Goal: Navigation & Orientation: Find specific page/section

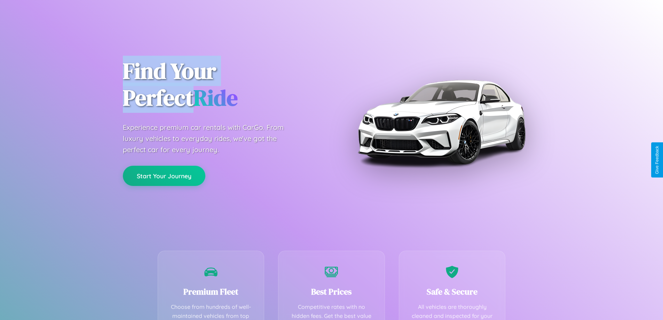
scroll to position [203, 0]
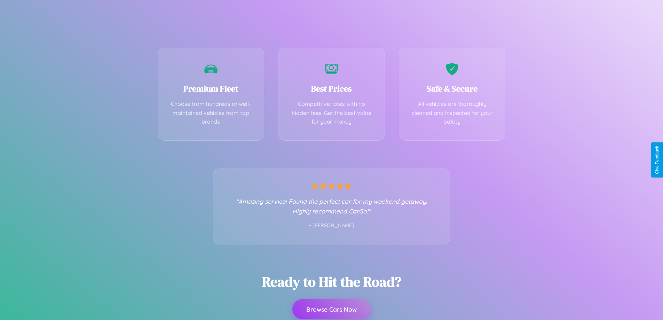
click at [331, 309] on button "Browse Cars Now" at bounding box center [331, 309] width 78 height 20
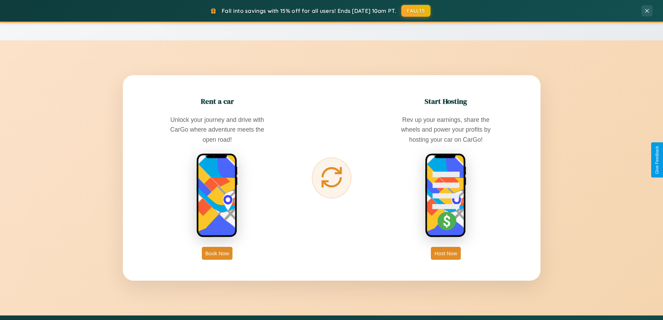
scroll to position [479, 0]
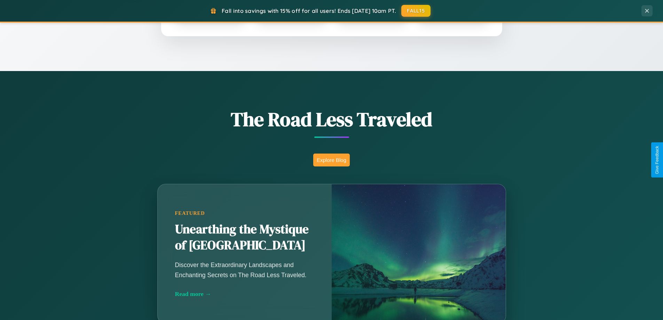
click at [331, 160] on button "Explore Blog" at bounding box center [331, 159] width 37 height 13
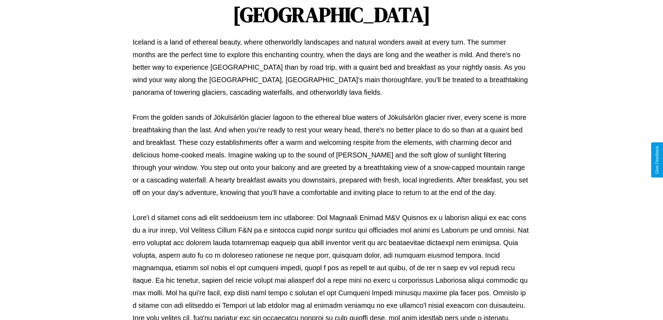
scroll to position [225, 0]
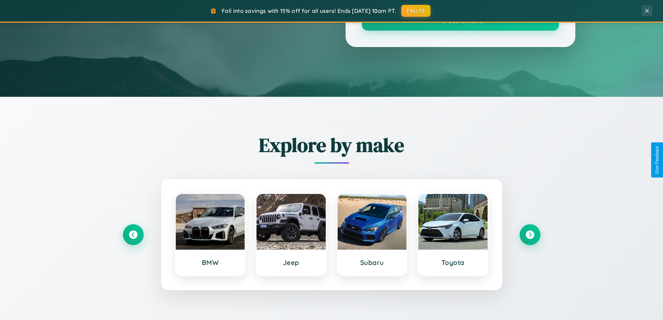
scroll to position [479, 0]
